Goal: Task Accomplishment & Management: Use online tool/utility

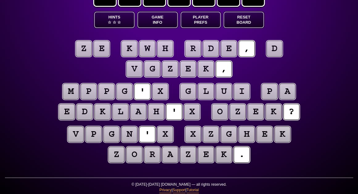
click at [278, 51] on puzzle-tile "d" at bounding box center [274, 49] width 16 height 16
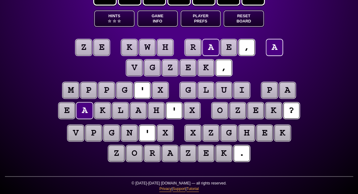
scroll to position [28, 0]
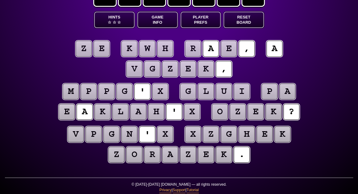
click at [156, 90] on puzzle-tile "x" at bounding box center [160, 92] width 16 height 16
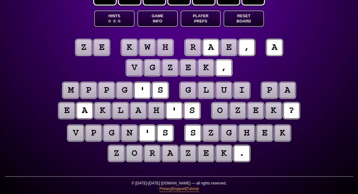
click at [49, 73] on puzzle-line "z e k w h r a e , a v g z e k ," at bounding box center [179, 58] width 316 height 40
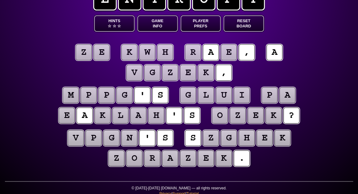
click at [166, 53] on puzzle-tile "h" at bounding box center [165, 52] width 16 height 16
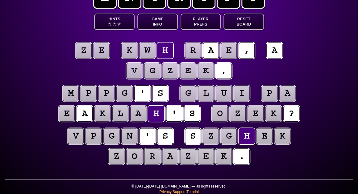
scroll to position [25, 0]
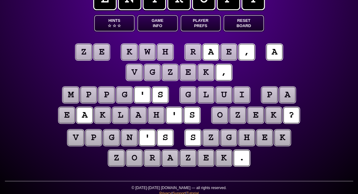
click at [152, 54] on puzzle-tile "w" at bounding box center [147, 52] width 16 height 16
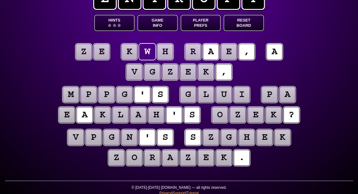
scroll to position [24, 0]
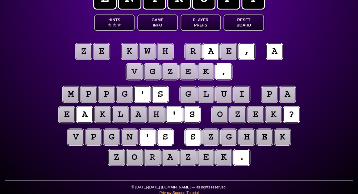
click at [129, 53] on puzzle-tile "k" at bounding box center [129, 52] width 16 height 16
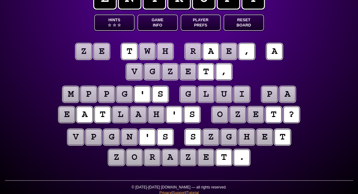
click at [144, 53] on puzzle-tile "w" at bounding box center [147, 52] width 16 height 16
click at [159, 52] on puzzle-tile "h" at bounding box center [165, 52] width 16 height 16
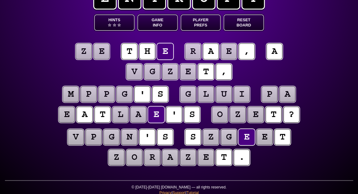
click at [191, 54] on puzzle-tile "r" at bounding box center [193, 52] width 16 height 16
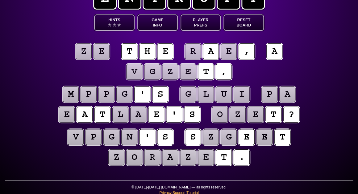
click at [226, 53] on puzzle-tile "e" at bounding box center [229, 52] width 16 height 16
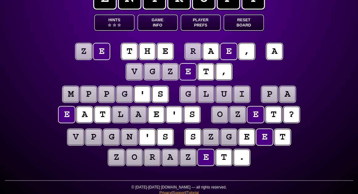
click at [120, 117] on puzzle-tile "l" at bounding box center [120, 115] width 16 height 16
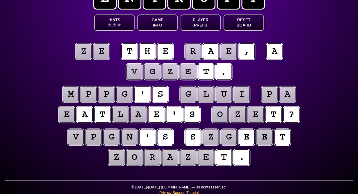
click at [135, 117] on puzzle-tile "a" at bounding box center [138, 115] width 16 height 16
click at [69, 117] on puzzle-tile "e" at bounding box center [67, 115] width 16 height 16
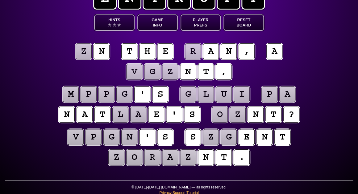
click at [116, 115] on puzzle-tile "l" at bounding box center [120, 115] width 16 height 16
click at [135, 114] on puzzle-tile "a" at bounding box center [138, 115] width 16 height 16
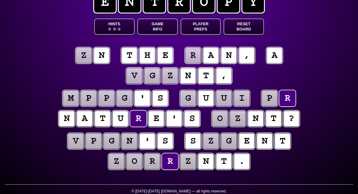
scroll to position [20, 0]
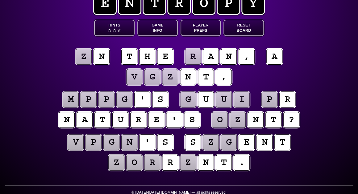
click at [211, 142] on puzzle-tile "z" at bounding box center [211, 143] width 16 height 16
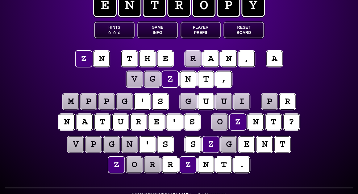
scroll to position [17, 0]
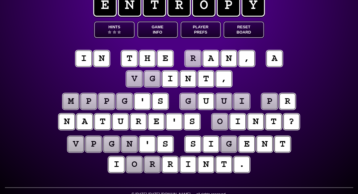
click at [229, 142] on puzzle-tile "g" at bounding box center [229, 144] width 16 height 16
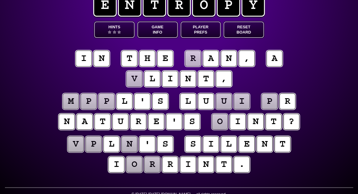
click at [68, 178] on entropy-puzzle "i n t h e r a n , a v l i n t , m p p l ' s l u u i p r n a t u r e ' s o i n t…" at bounding box center [179, 113] width 316 height 150
click at [135, 80] on puzzle-tile "v" at bounding box center [134, 79] width 16 height 16
click at [95, 144] on puzzle-tile "p" at bounding box center [93, 144] width 16 height 16
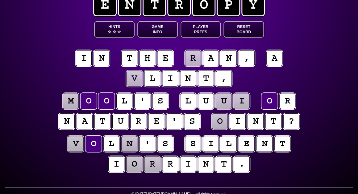
scroll to position [15, 0]
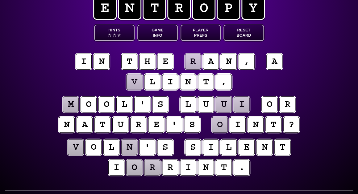
click at [80, 150] on puzzle-tile "v" at bounding box center [76, 148] width 16 height 16
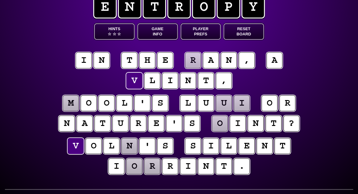
scroll to position [16, 0]
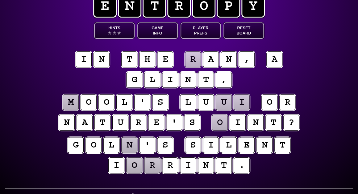
click at [131, 147] on puzzle-tile "n" at bounding box center [129, 145] width 16 height 16
click at [325, 131] on puzzle-line "m o o l ' s l u u i o r n a t u r e ' s o i n t ?" at bounding box center [179, 113] width 316 height 40
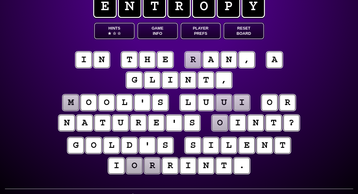
click at [72, 107] on puzzle-tile "m" at bounding box center [71, 103] width 16 height 16
click at [219, 104] on puzzle-tile "u" at bounding box center [224, 103] width 16 height 16
click at [250, 106] on puzzle-word "l u c i" at bounding box center [215, 103] width 72 height 17
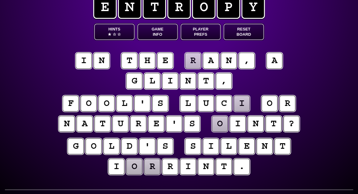
click at [245, 105] on puzzle-tile "i" at bounding box center [242, 104] width 16 height 16
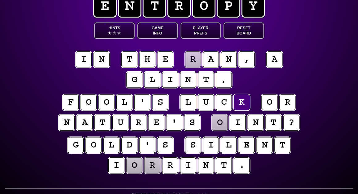
scroll to position [15, 0]
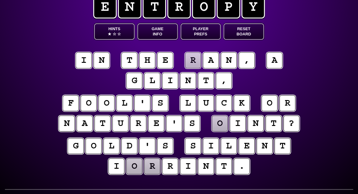
click at [219, 127] on puzzle-tile "o" at bounding box center [220, 124] width 16 height 16
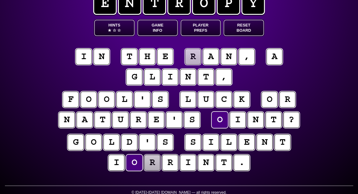
scroll to position [19, 0]
click at [190, 60] on puzzle-tile "r" at bounding box center [193, 57] width 16 height 16
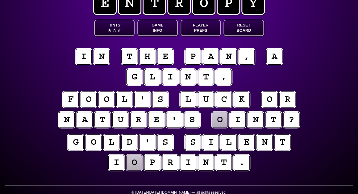
click at [136, 158] on puzzle-tile "o" at bounding box center [134, 163] width 16 height 16
type input "**********"
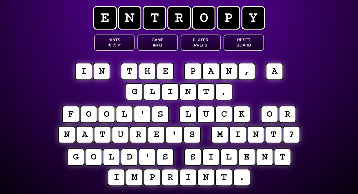
scroll to position [5, 0]
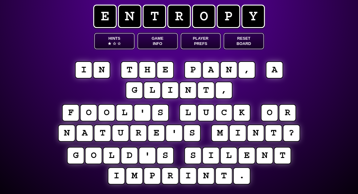
click at [161, 39] on button "Game Info" at bounding box center [157, 41] width 40 height 16
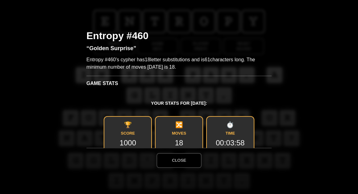
scroll to position [0, 0]
